Goal: Information Seeking & Learning: Understand process/instructions

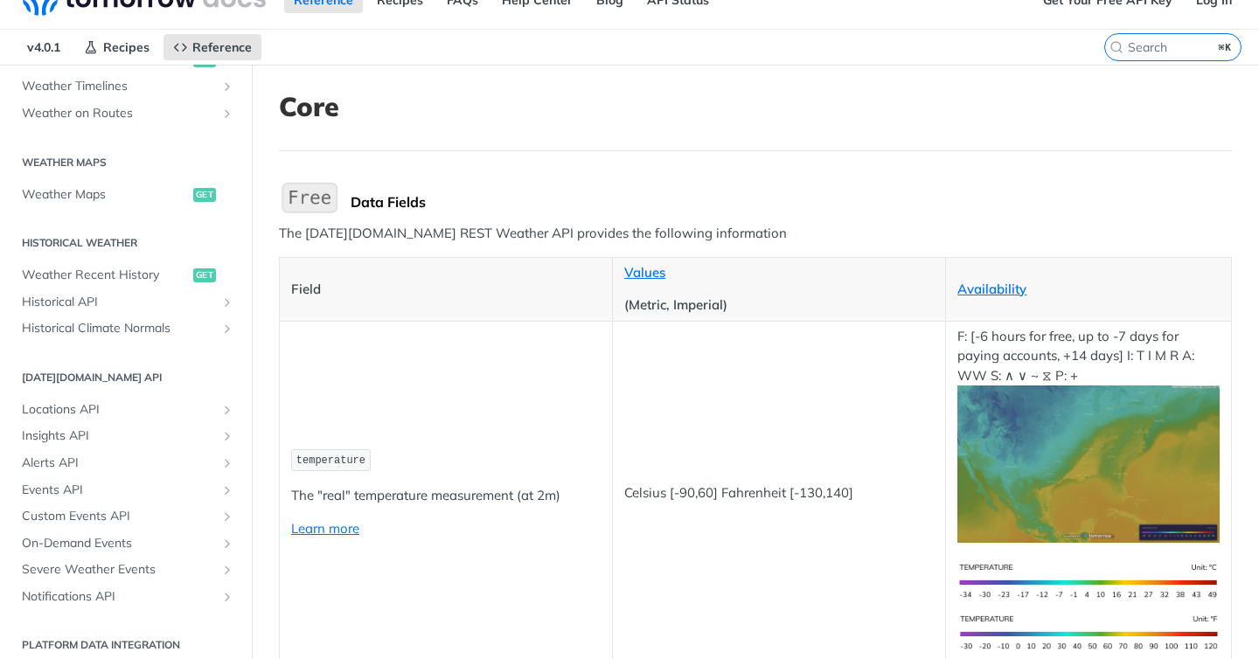
scroll to position [932, 0]
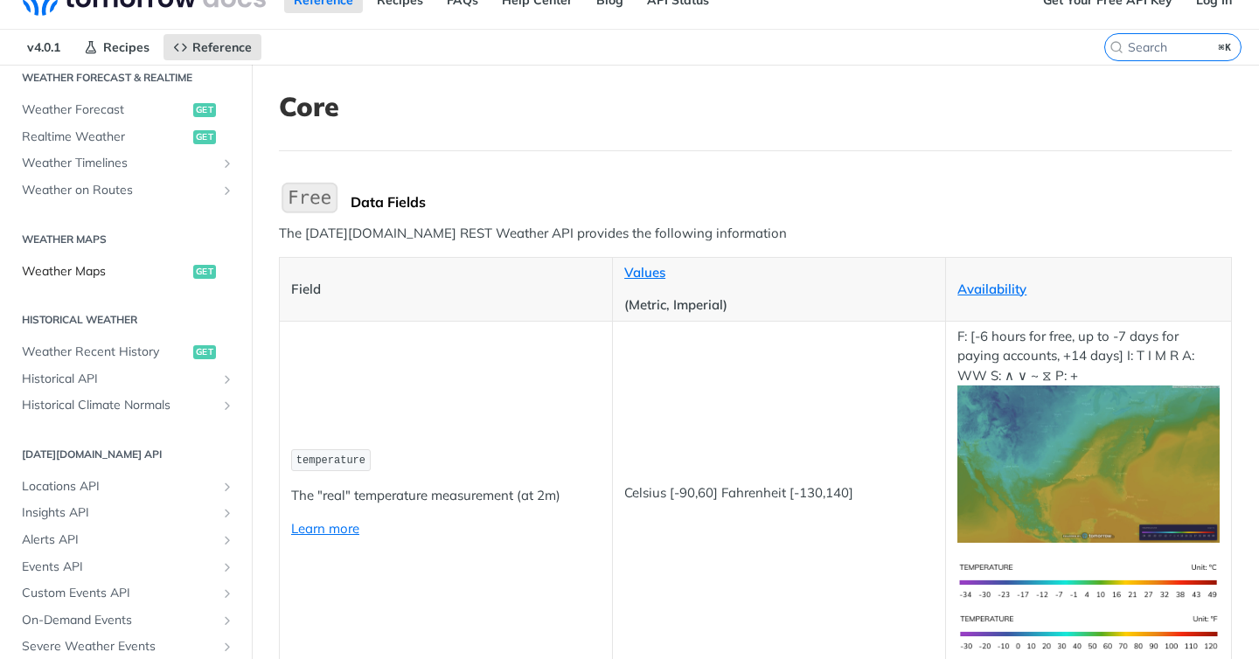
click at [115, 276] on span "Weather Maps" at bounding box center [105, 271] width 167 height 17
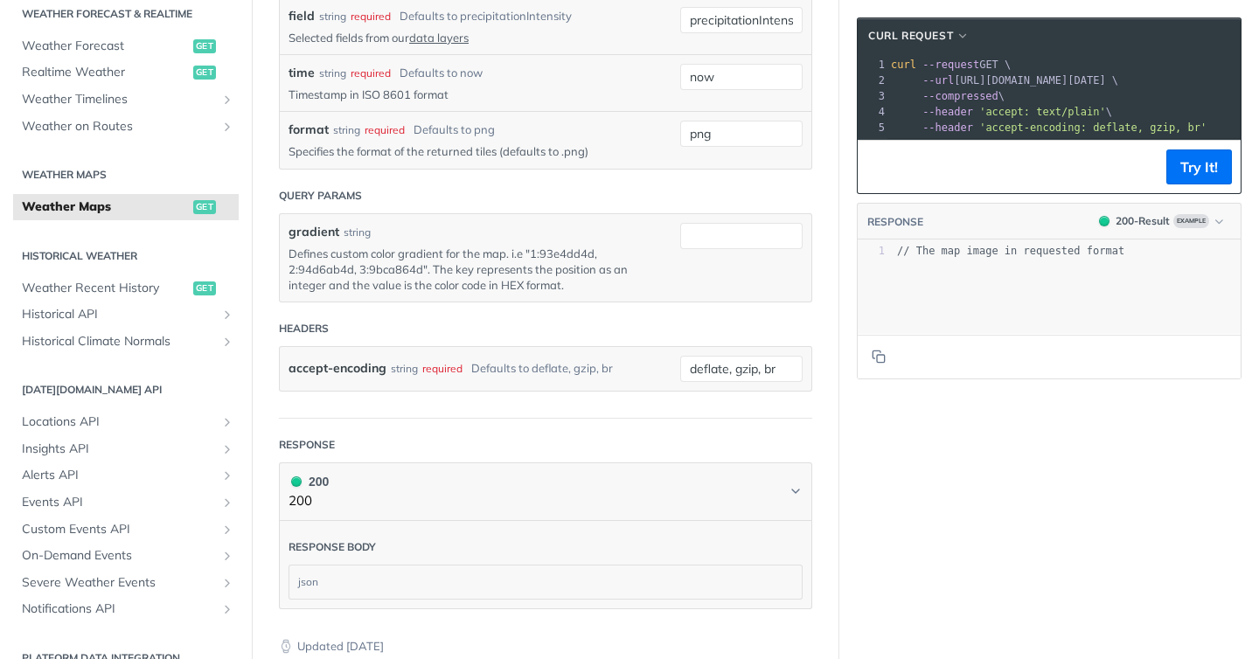
scroll to position [1966, 0]
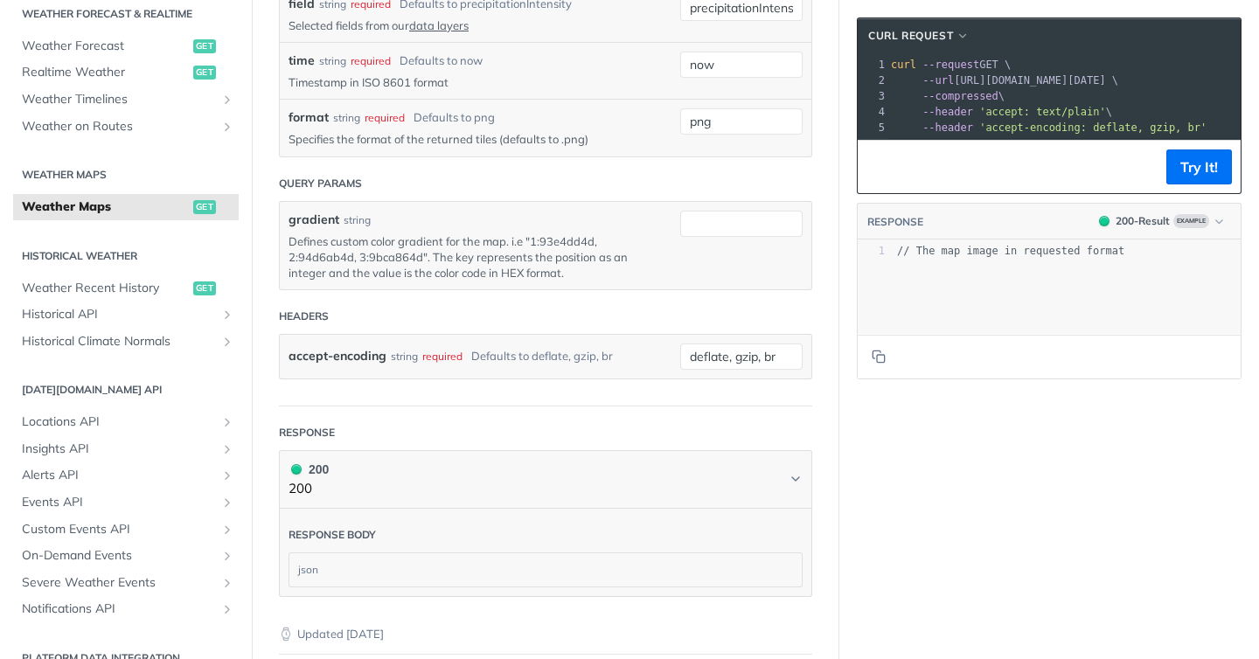
drag, startPoint x: 462, startPoint y: 161, endPoint x: 289, endPoint y: 160, distance: 173.1
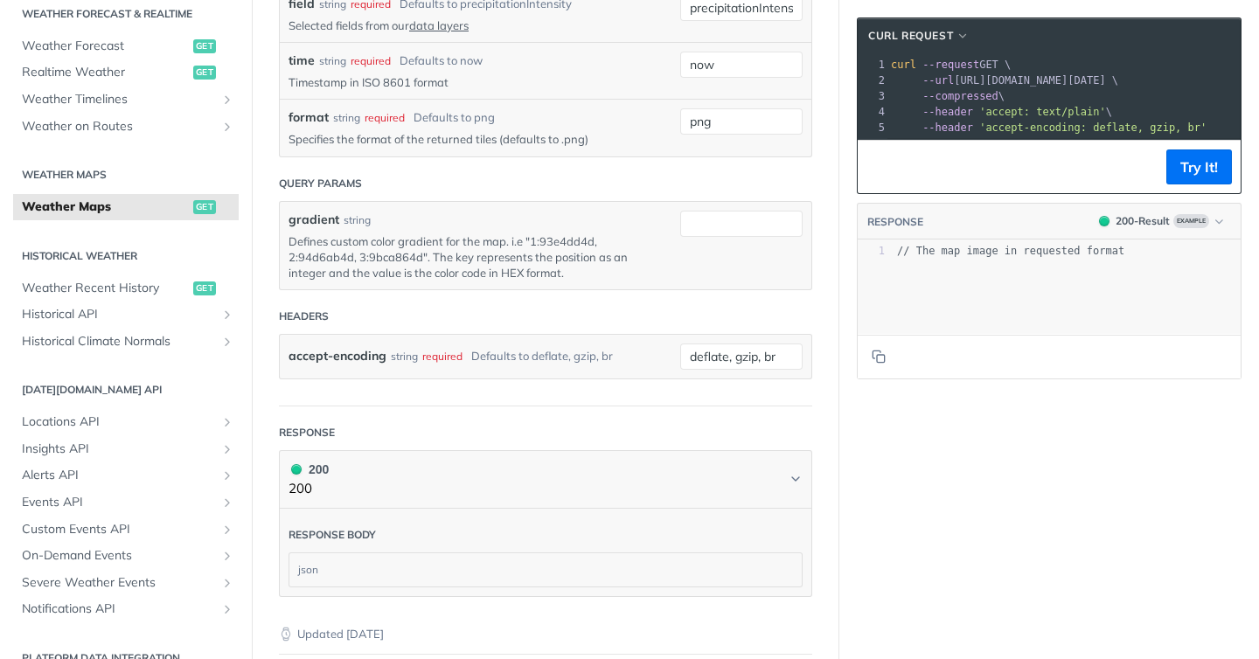
copy p "The “x” coordinate for the map"
drag, startPoint x: 290, startPoint y: 110, endPoint x: 460, endPoint y: 111, distance: 169.6
copy p "The zoom level for the map, 1-12"
click at [370, 90] on p "Timestamp in ISO 8601 format" at bounding box center [471, 82] width 365 height 16
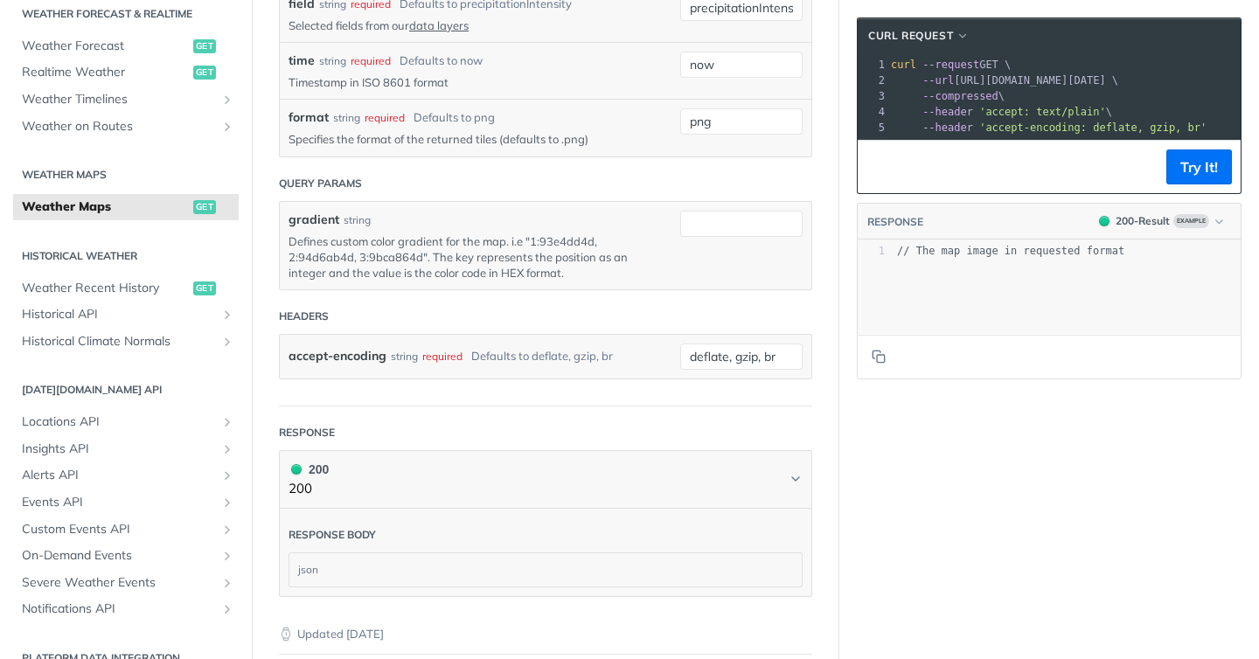
click at [362, 90] on p "Timestamp in ISO 8601 format" at bounding box center [471, 82] width 365 height 16
drag, startPoint x: 346, startPoint y: 337, endPoint x: 449, endPoint y: 340, distance: 102.4
click at [449, 90] on p "Timestamp in ISO 8601 format" at bounding box center [471, 82] width 365 height 16
copy p "in ISO 8601 format"
drag, startPoint x: 289, startPoint y: 279, endPoint x: 478, endPoint y: 278, distance: 188.9
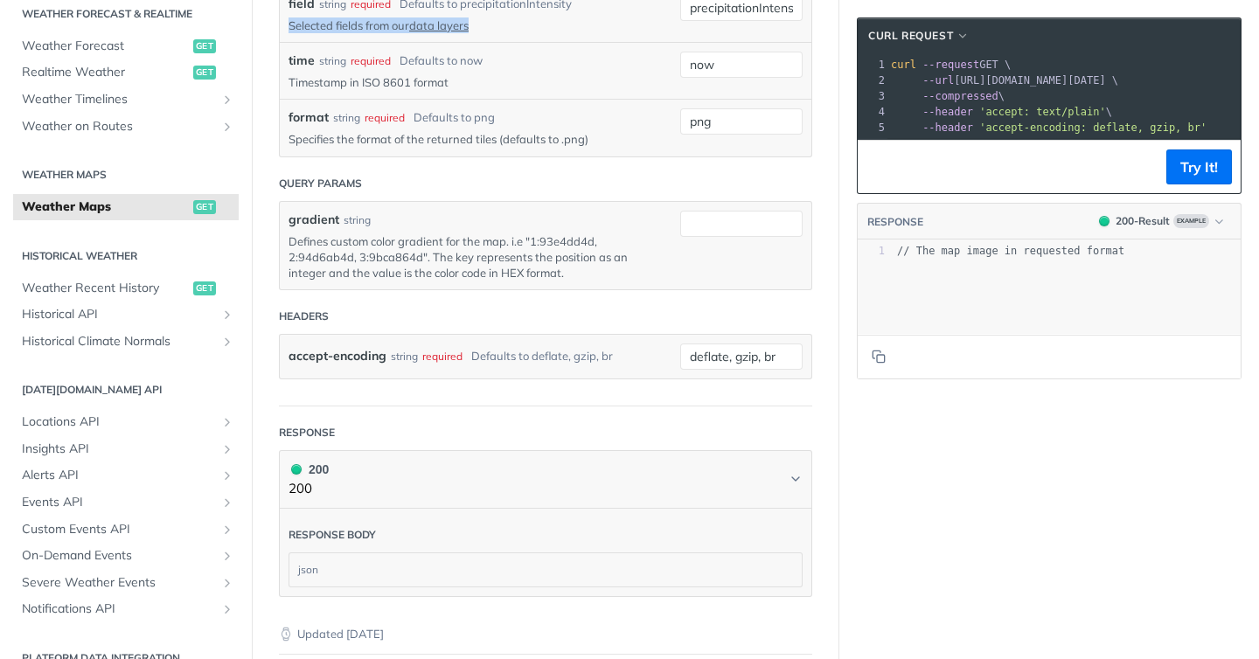
click at [478, 33] on p "Selected fields from our data layers" at bounding box center [471, 25] width 365 height 16
copy p "Selected fields from our data layers"
click at [337, 147] on p "Specifies the format of the returned tiles (defaults to .png)" at bounding box center [471, 139] width 365 height 16
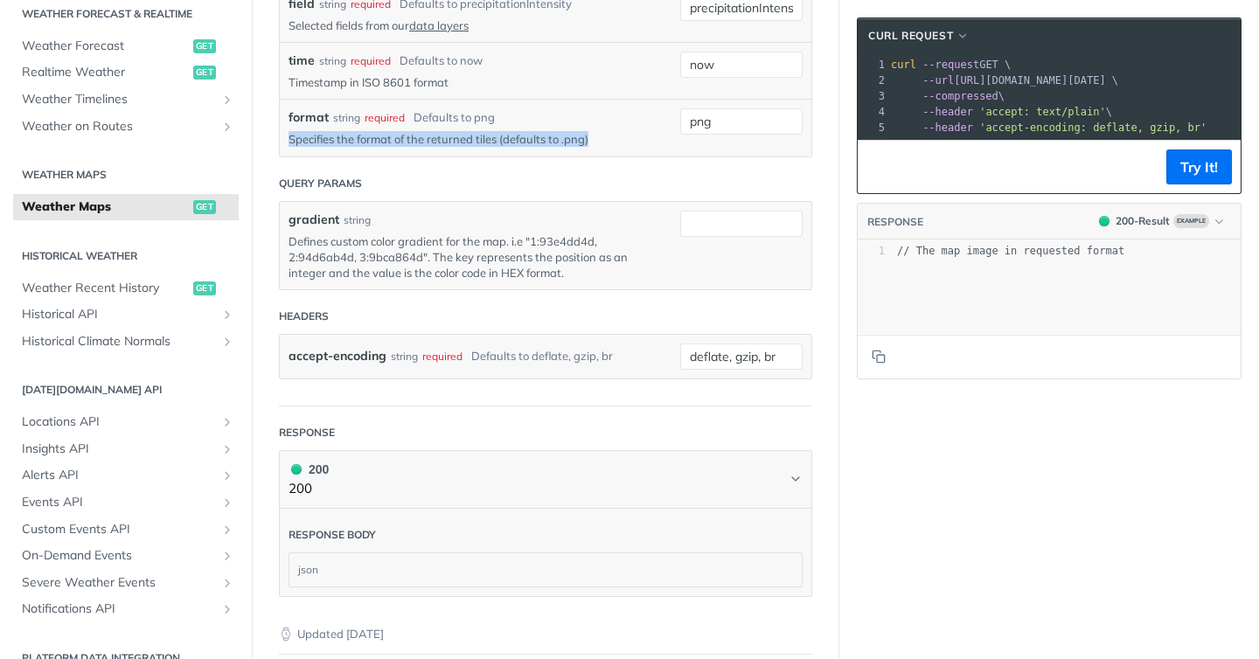
click at [337, 147] on p "Specifies the format of the returned tiles (defaults to .png)" at bounding box center [471, 139] width 365 height 16
copy p "Specifies the format of the returned tiles (defaults to .png)"
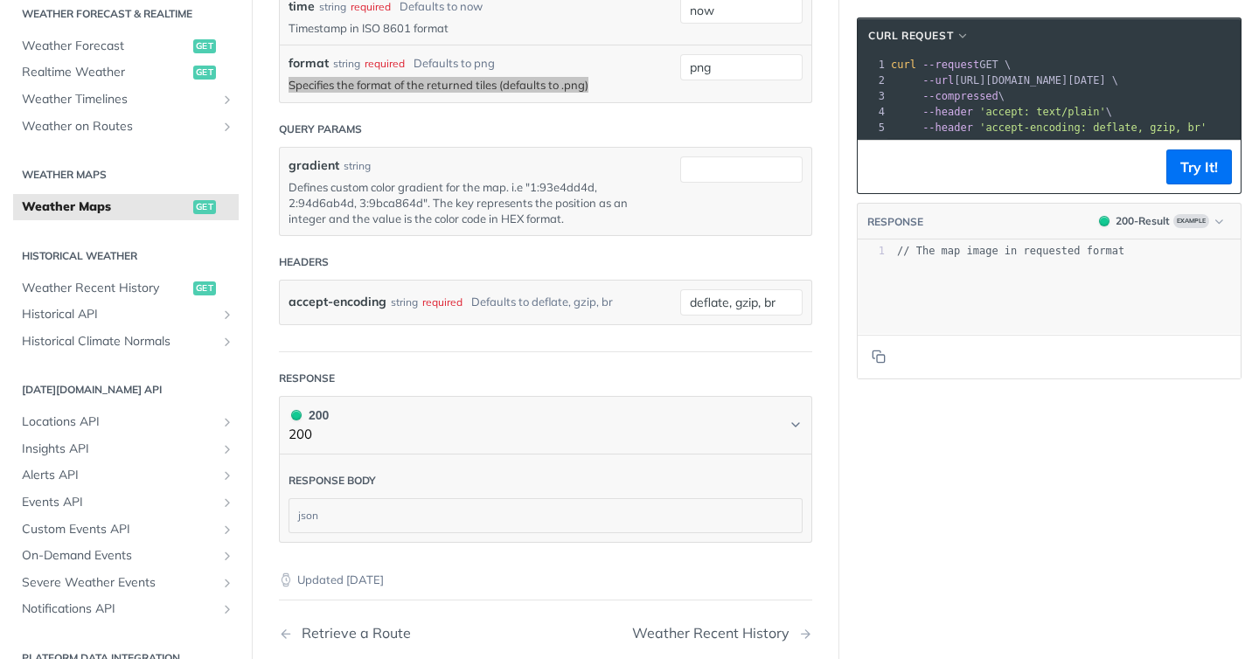
scroll to position [2052, 0]
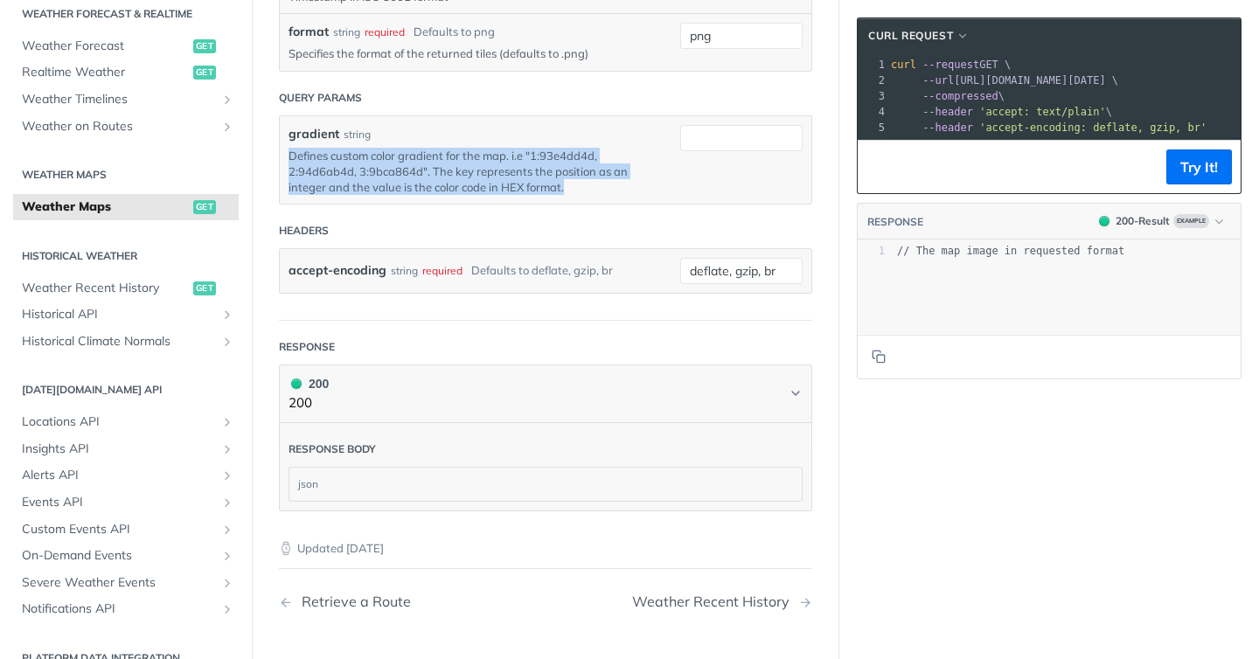
drag, startPoint x: 289, startPoint y: 410, endPoint x: 566, endPoint y: 438, distance: 278.6
click at [566, 196] on p "Defines custom color gradient for the map. i.e "1:93e4dd4d, 2:94d6ab4d, 3:9bca8…" at bounding box center [471, 172] width 365 height 48
copy p "Defines custom color gradient for the map. i.e "1:93e4dd4d, 2:94d6ab4d, 3:9bca8…"
click at [414, 196] on p "Defines custom color gradient for the map. i.e "1:93e4dd4d, 2:94d6ab4d, 3:9bca8…" at bounding box center [471, 172] width 365 height 48
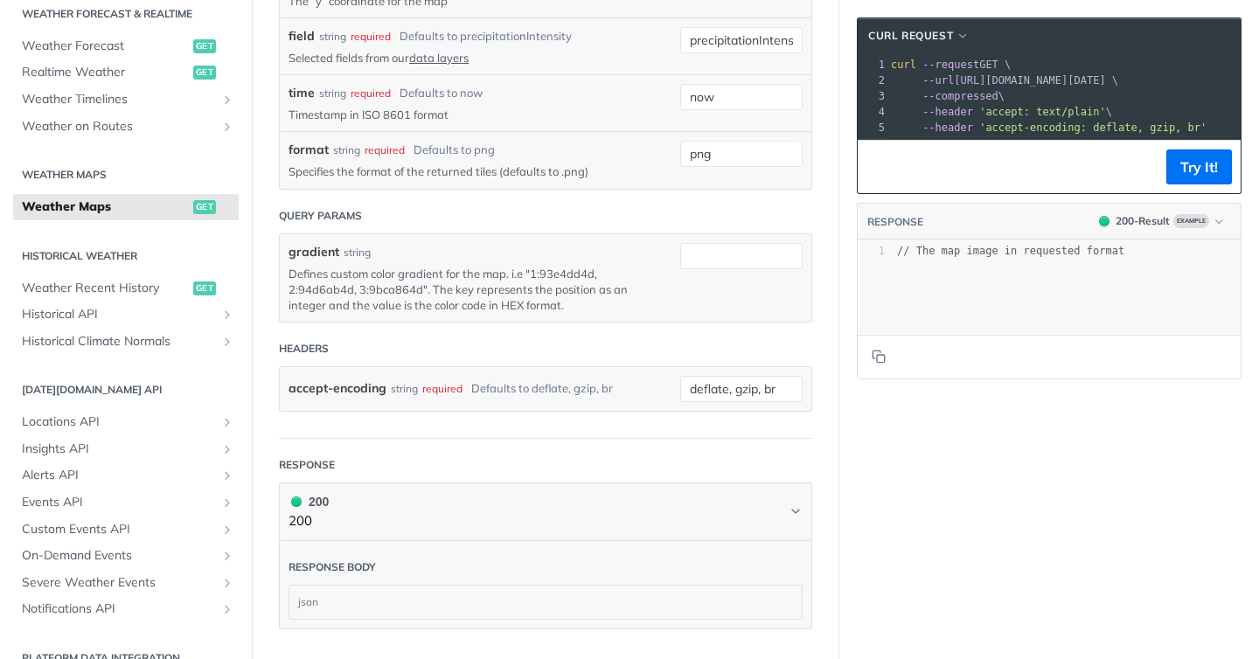
scroll to position [1916, 0]
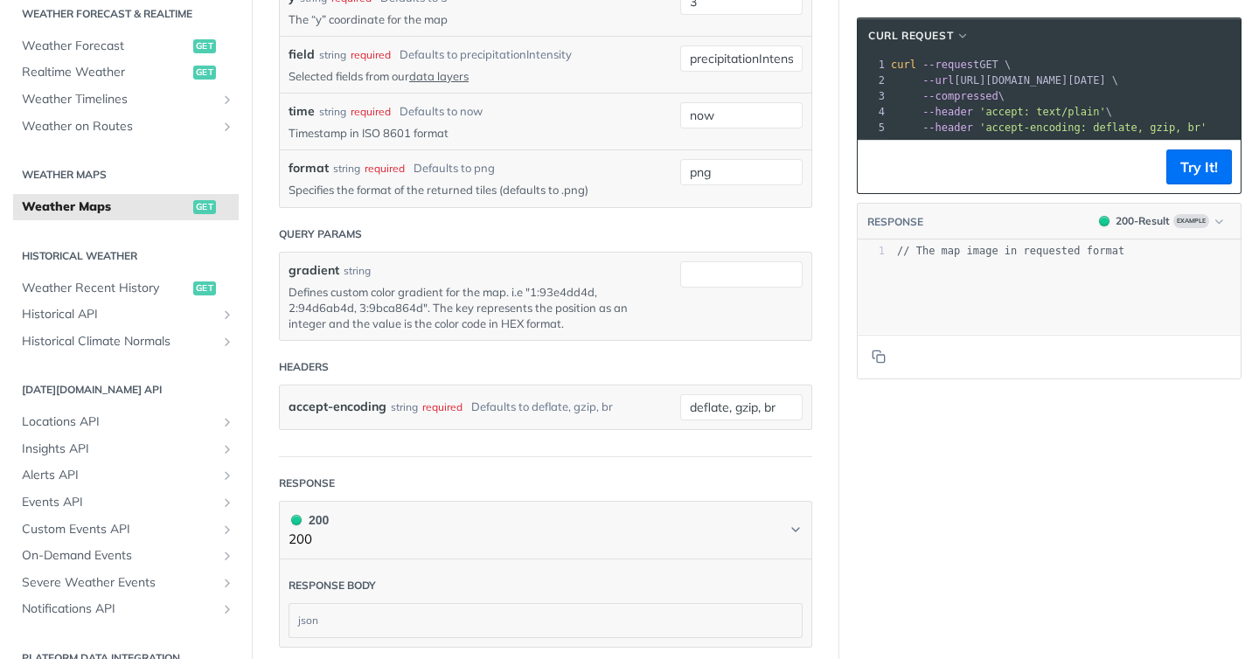
copy div "string"
click at [391, 141] on p "Timestamp in ISO 8601 format" at bounding box center [471, 133] width 365 height 16
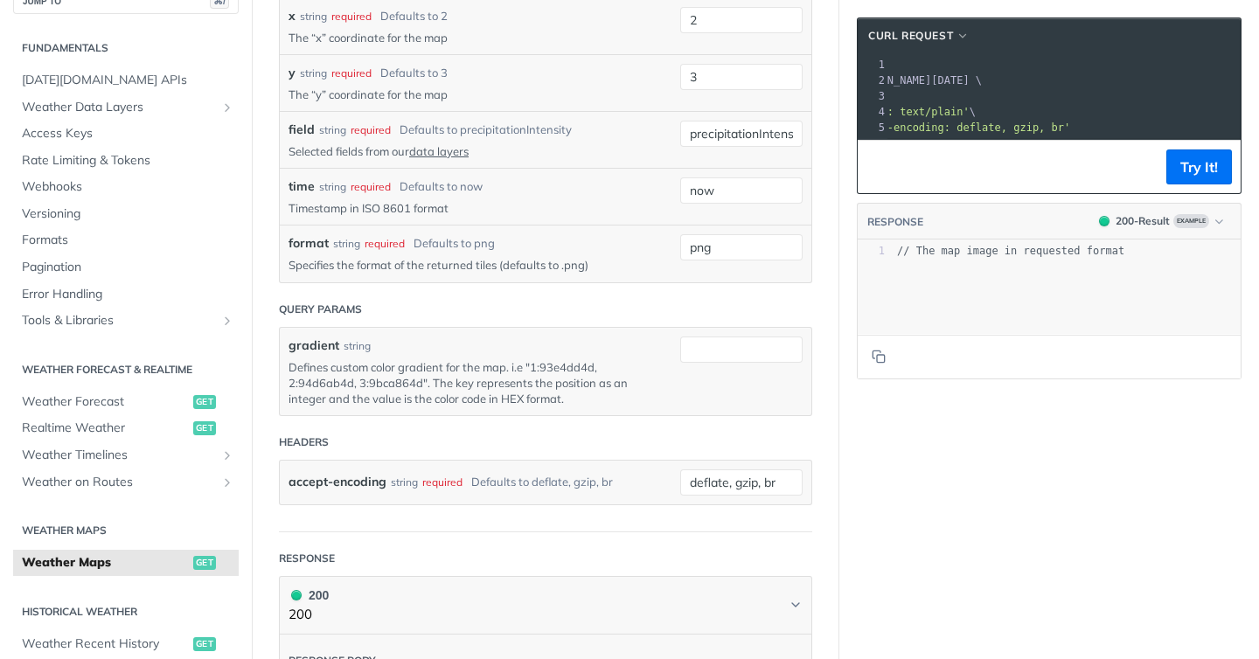
scroll to position [0, 0]
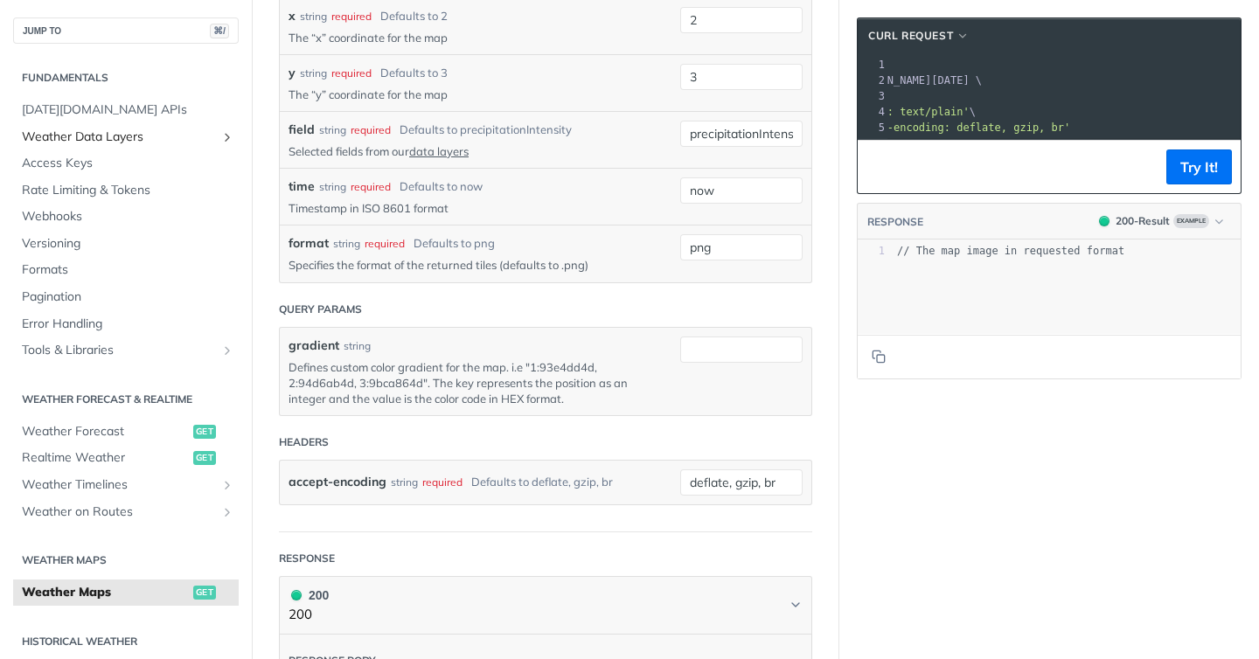
click at [83, 143] on span "Weather Data Layers" at bounding box center [119, 137] width 194 height 17
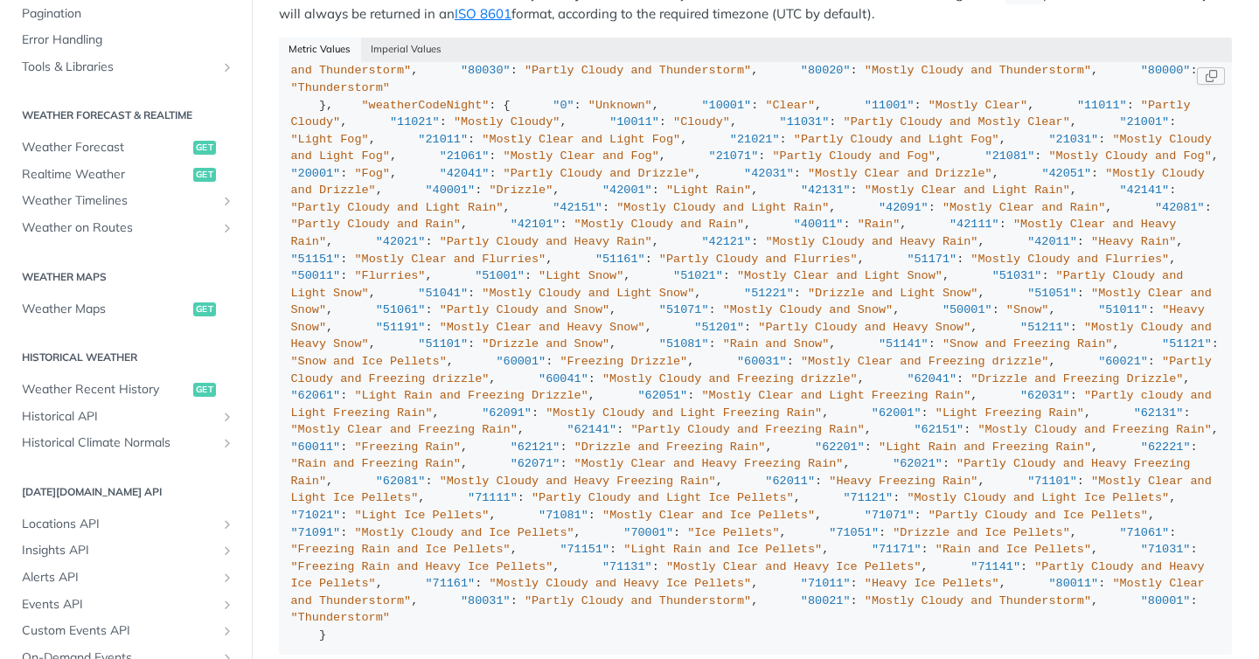
scroll to position [621, 0]
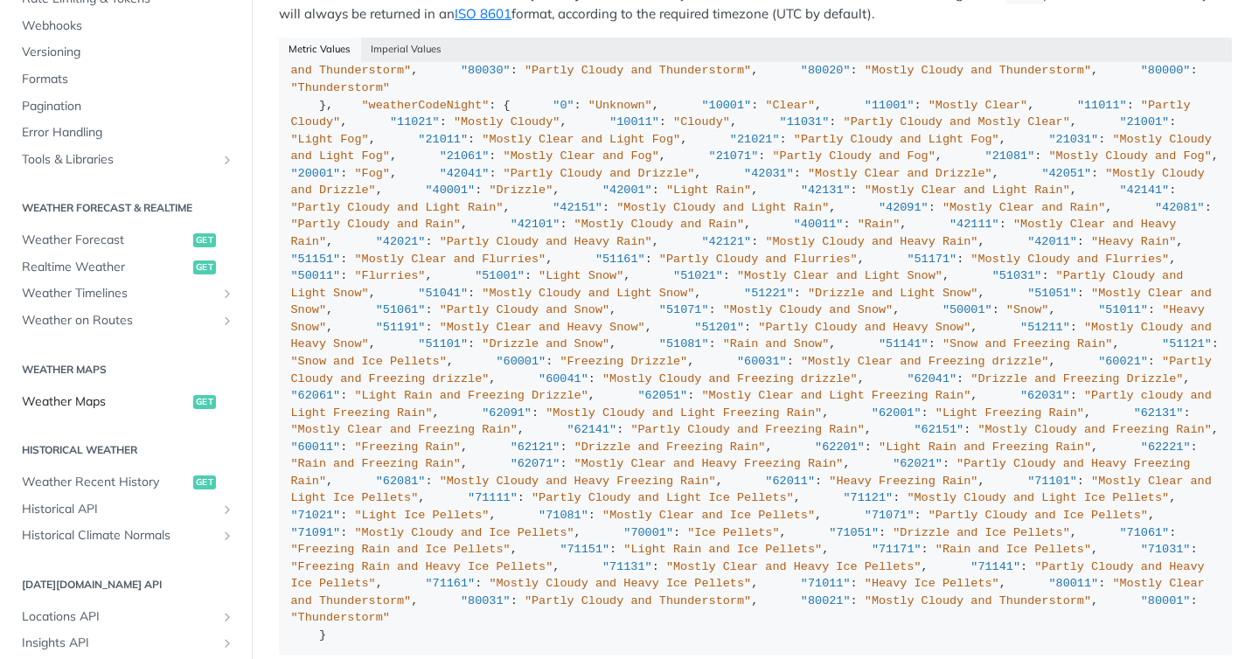
click at [104, 397] on span "Weather Maps" at bounding box center [105, 401] width 167 height 17
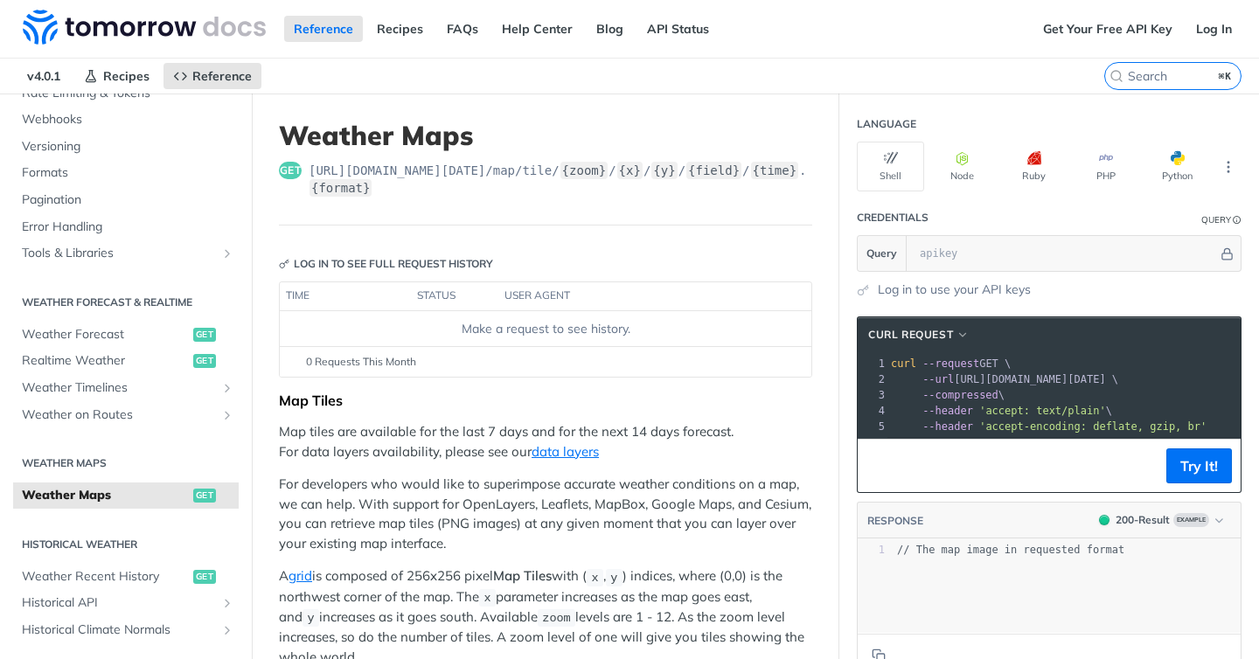
click at [1032, 379] on span "--url [URL][DOMAIN_NAME][DATE] \" at bounding box center [1004, 379] width 227 height 12
click at [1006, 386] on pre "--url [URL][DOMAIN_NAME][DATE] \" at bounding box center [1158, 380] width 543 height 16
